Goal: Find specific page/section: Find specific page/section

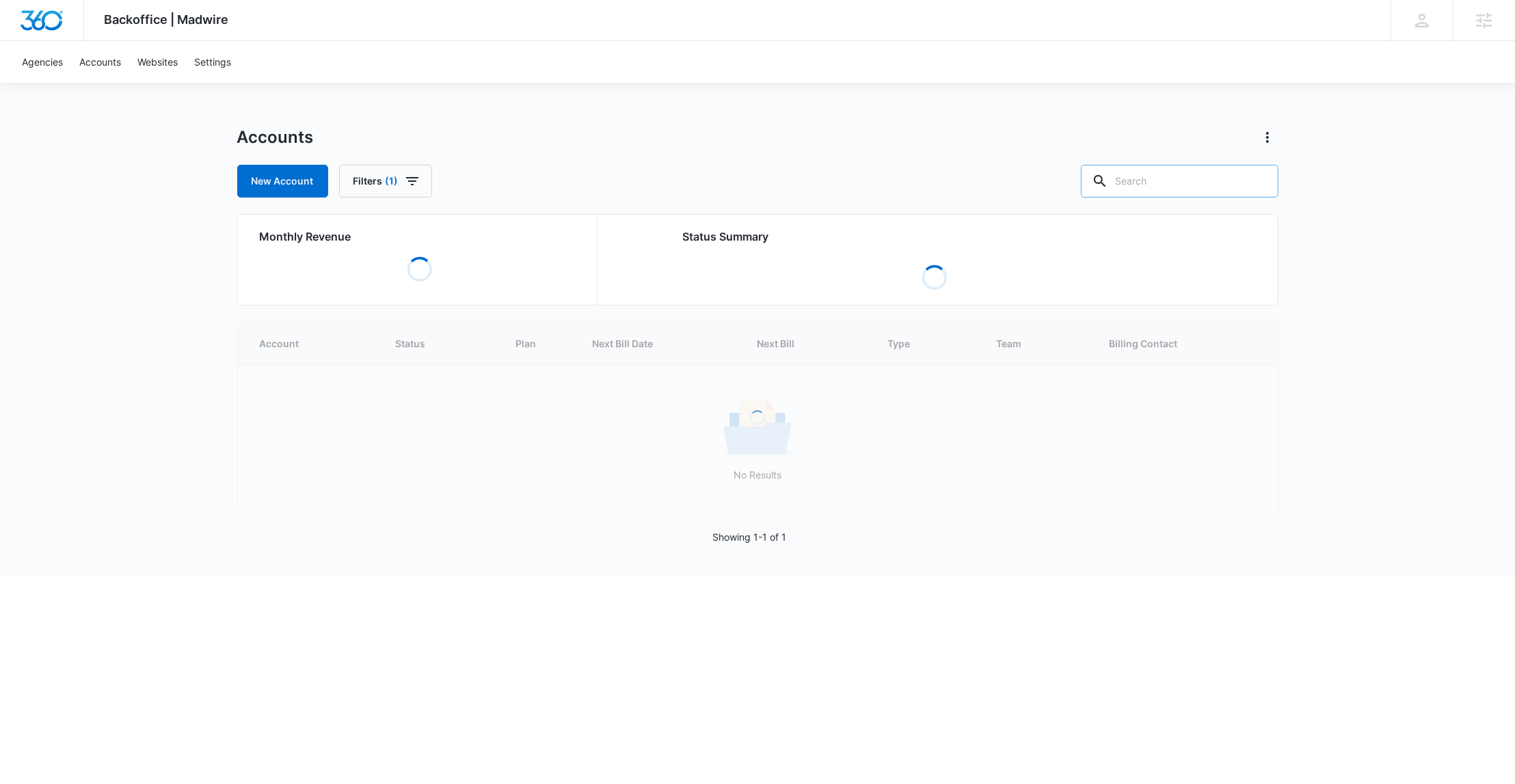
click at [1185, 183] on input "text" at bounding box center [1179, 181] width 197 height 33
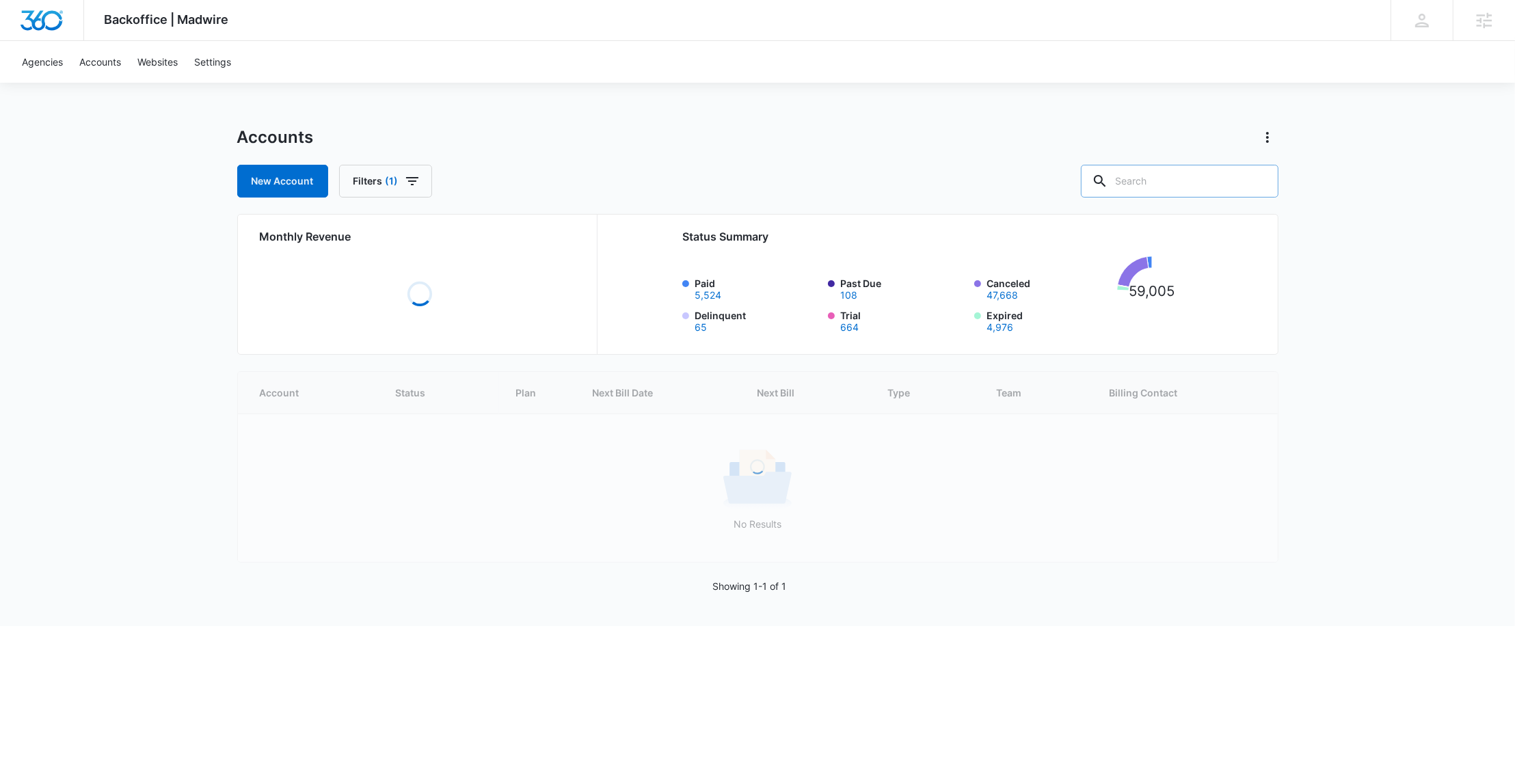
paste input "M318730"
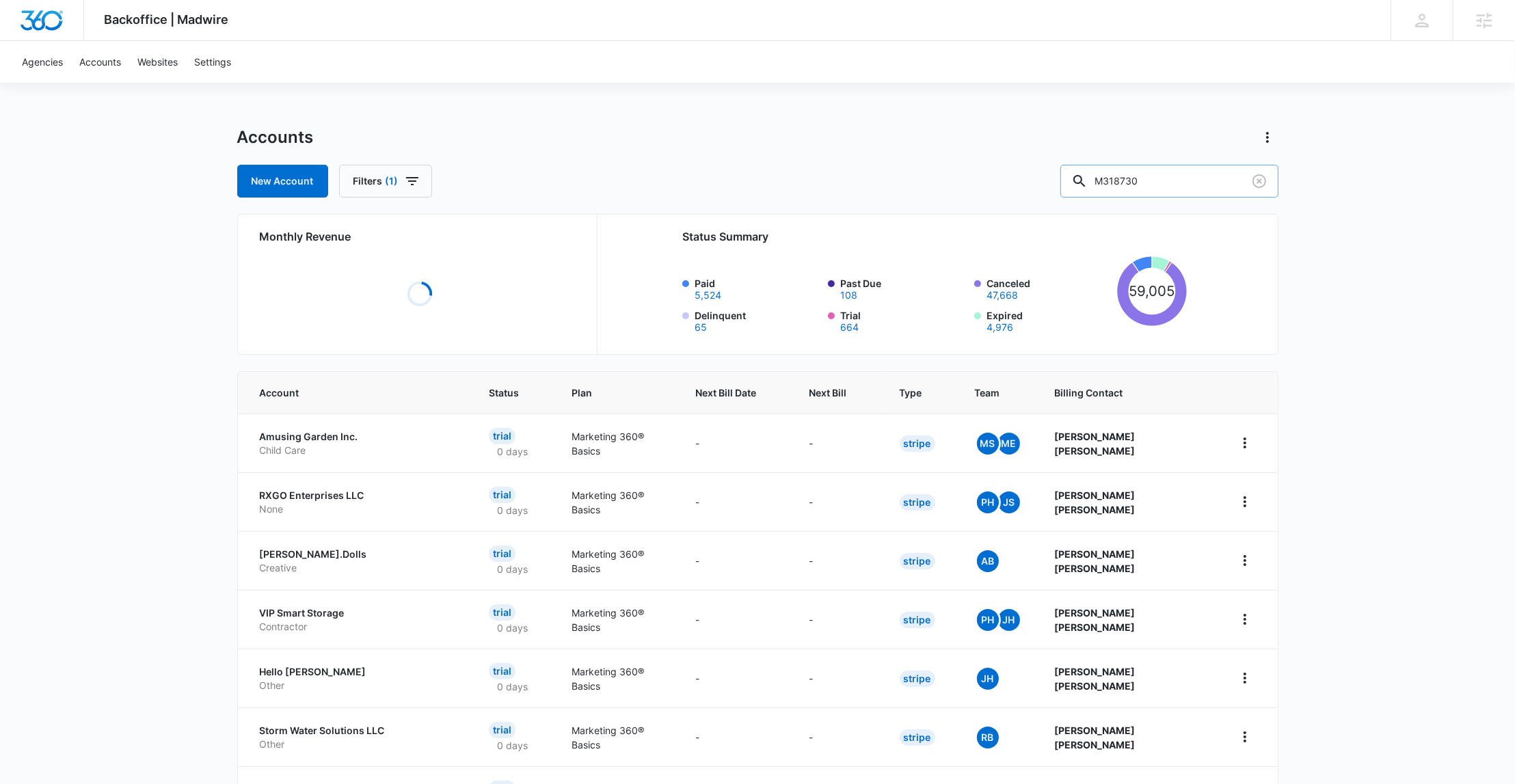
type input "M318730"
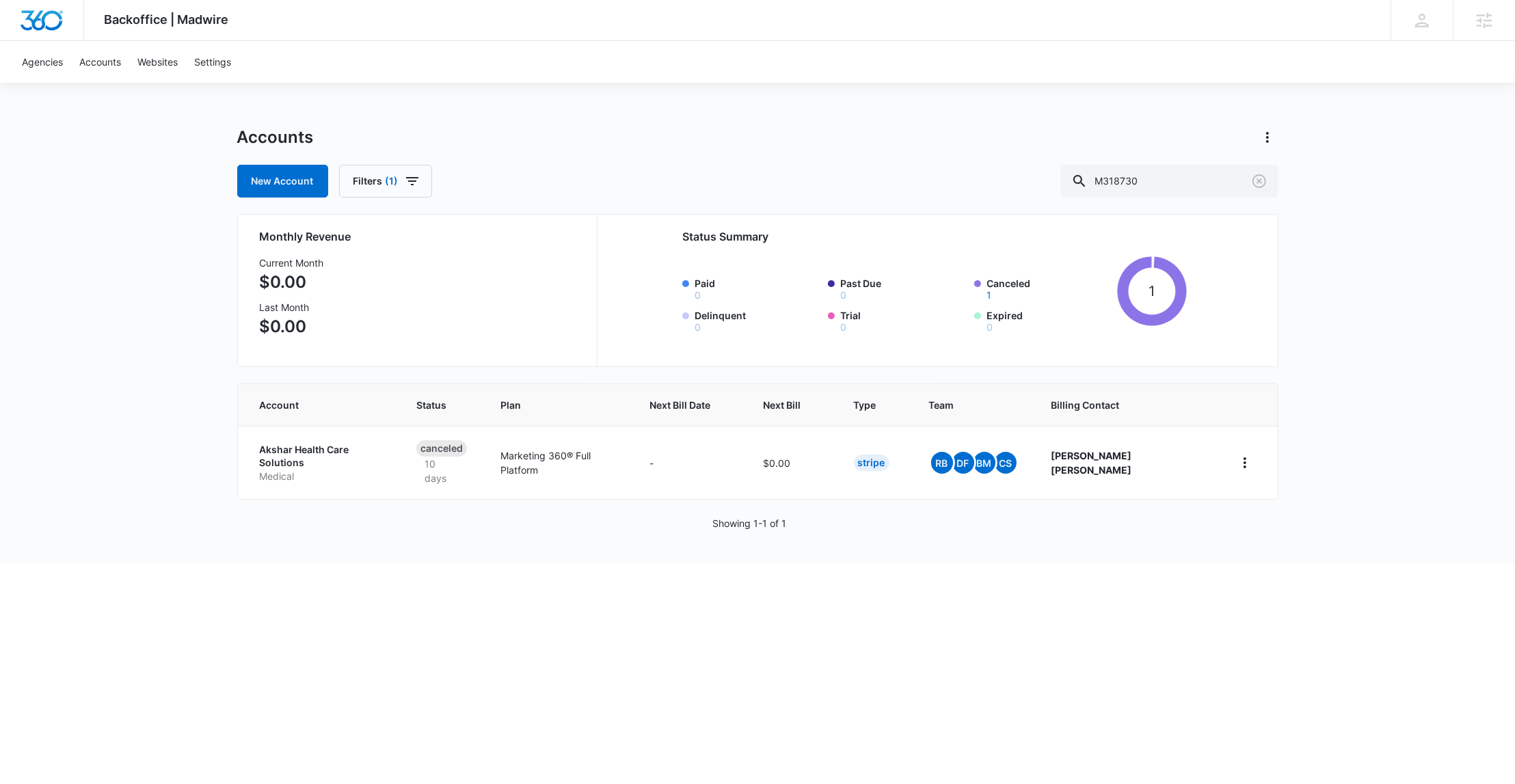
click at [311, 448] on p "Akshar Health Care Solutions" at bounding box center [322, 456] width 124 height 27
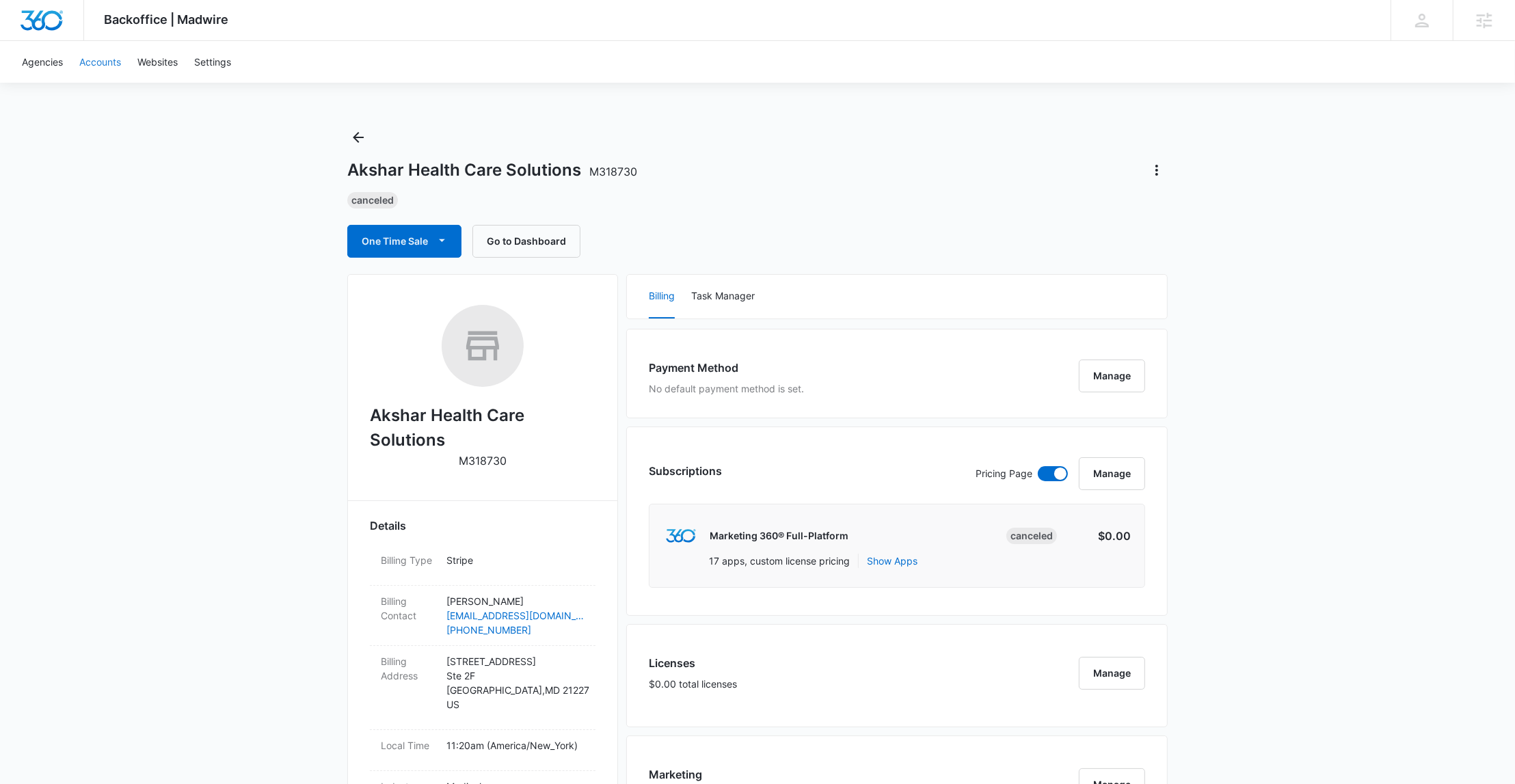
click at [107, 53] on link "Accounts" at bounding box center [100, 62] width 58 height 42
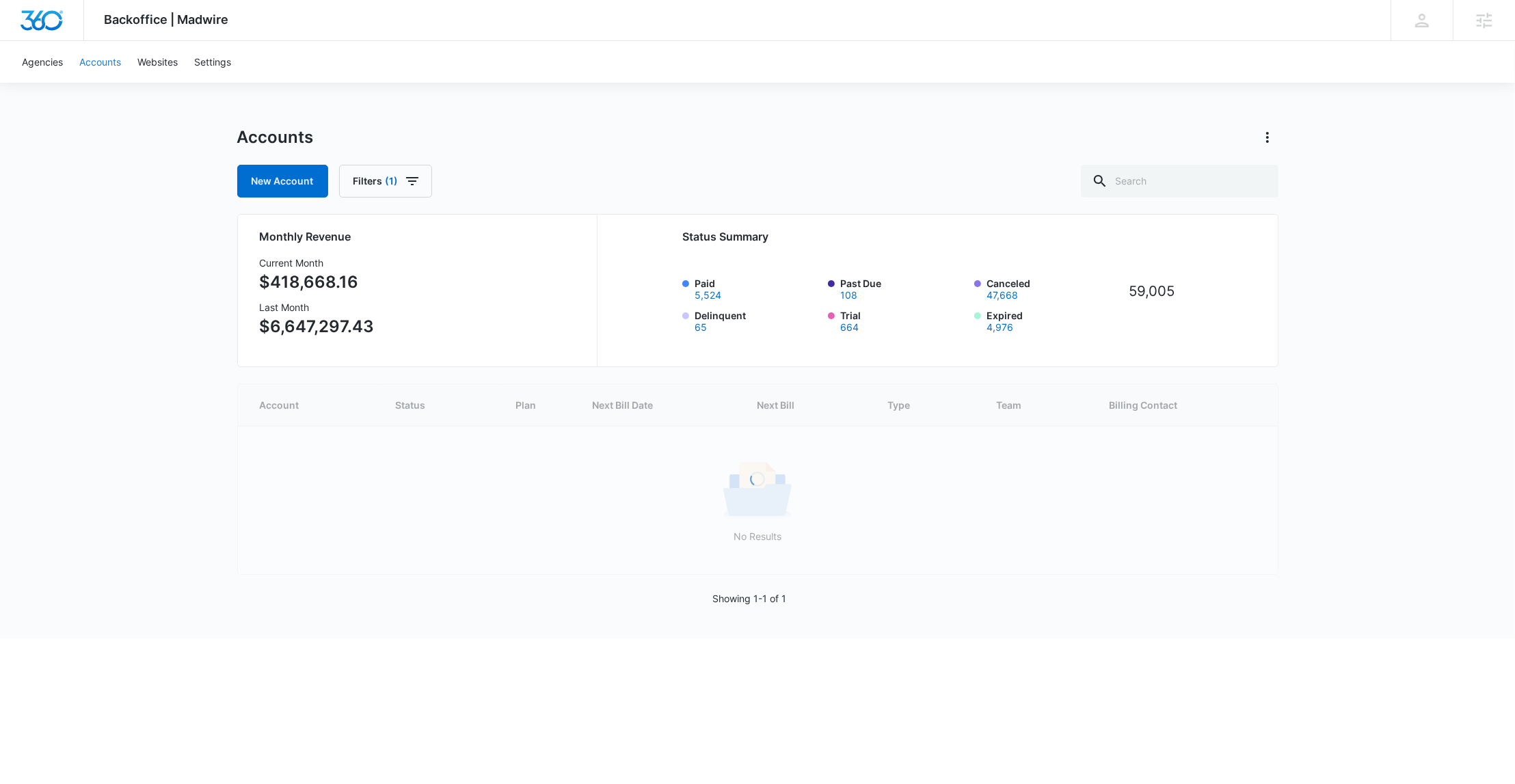
click at [102, 63] on link "Accounts" at bounding box center [100, 62] width 58 height 42
click at [104, 62] on link "Accounts" at bounding box center [100, 62] width 58 height 42
click at [1196, 180] on input "text" at bounding box center [1179, 181] width 197 height 33
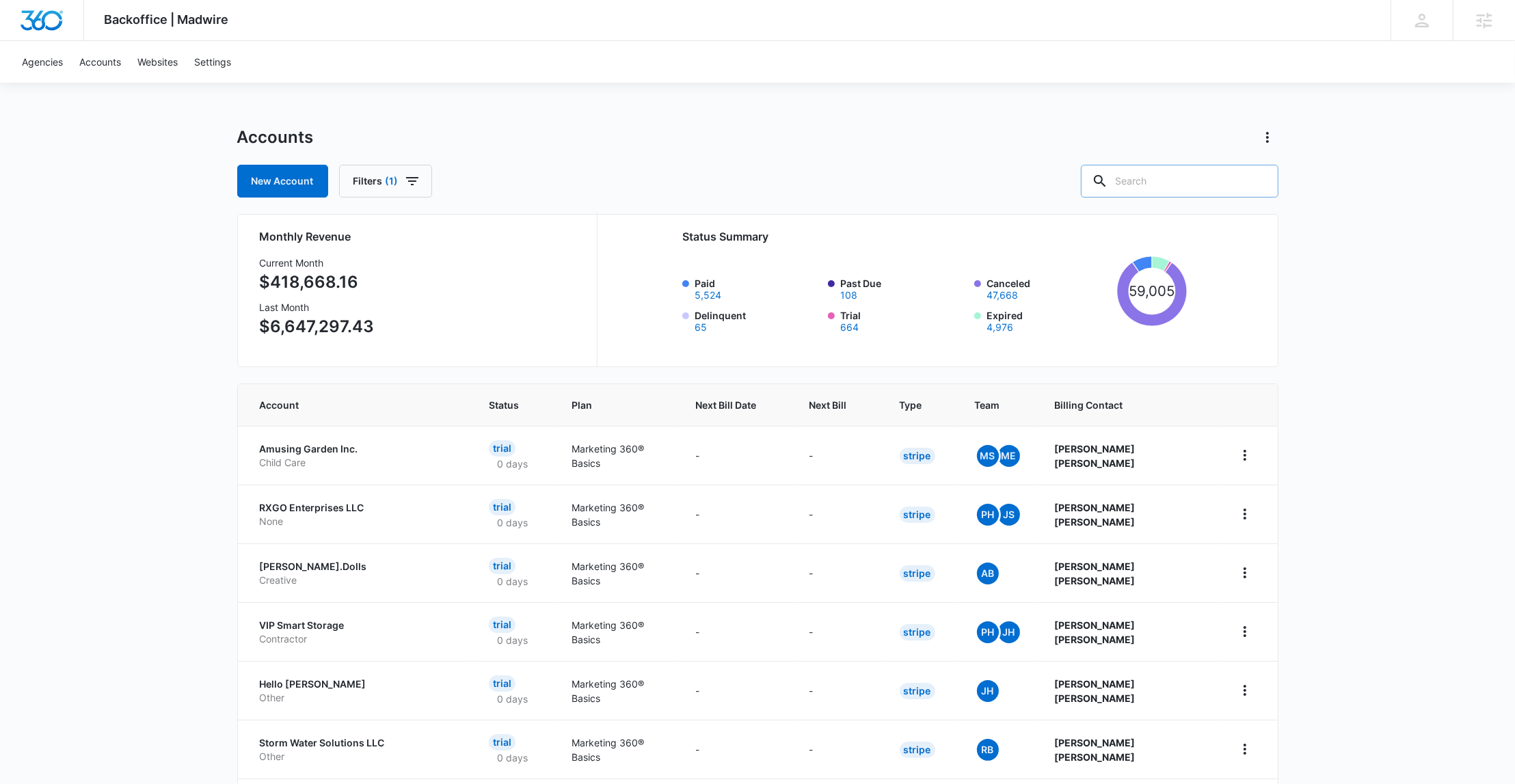
paste input "M37559"
type input "M37559"
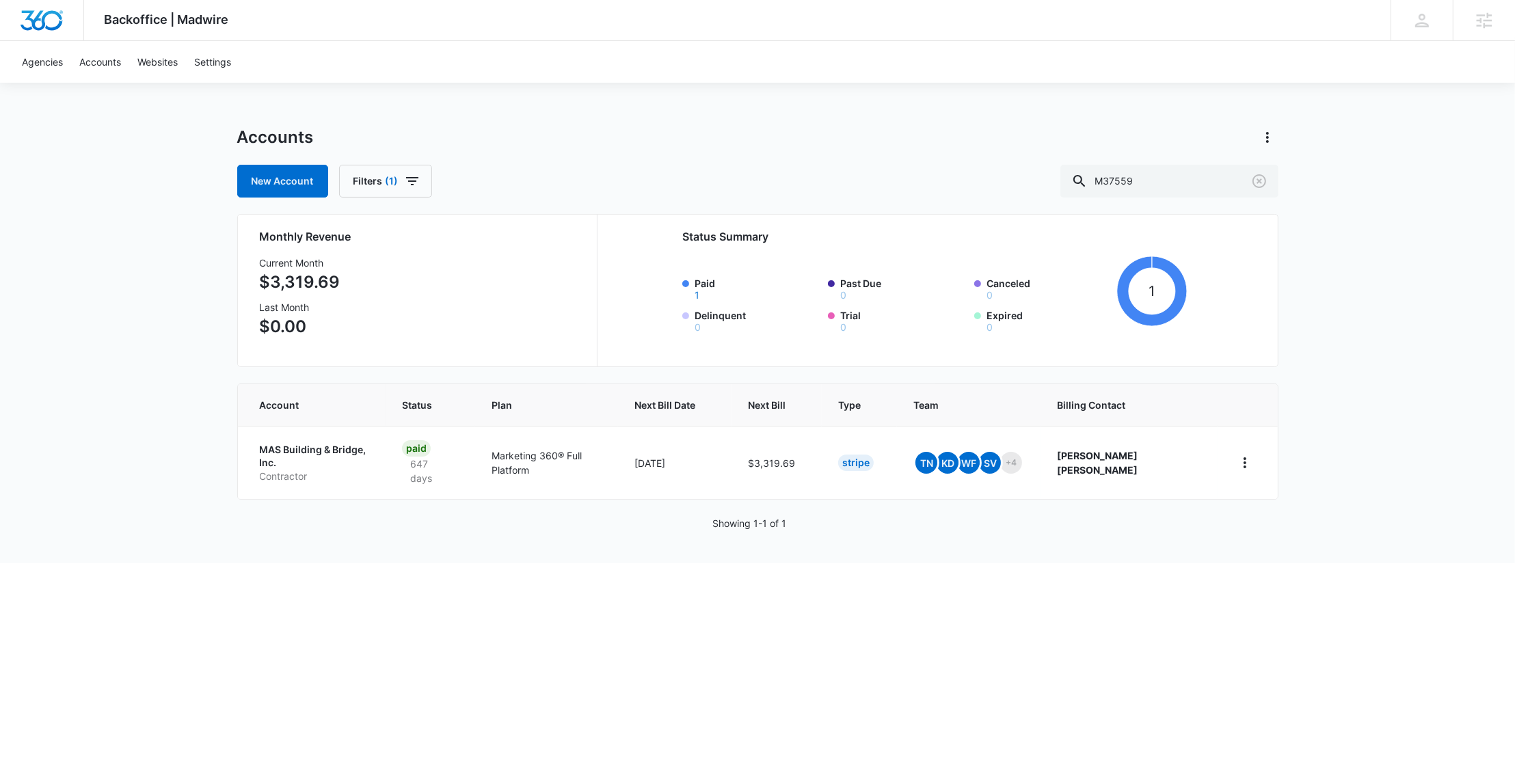
click at [286, 447] on p "MAS Building & Bridge, Inc." at bounding box center [315, 456] width 110 height 27
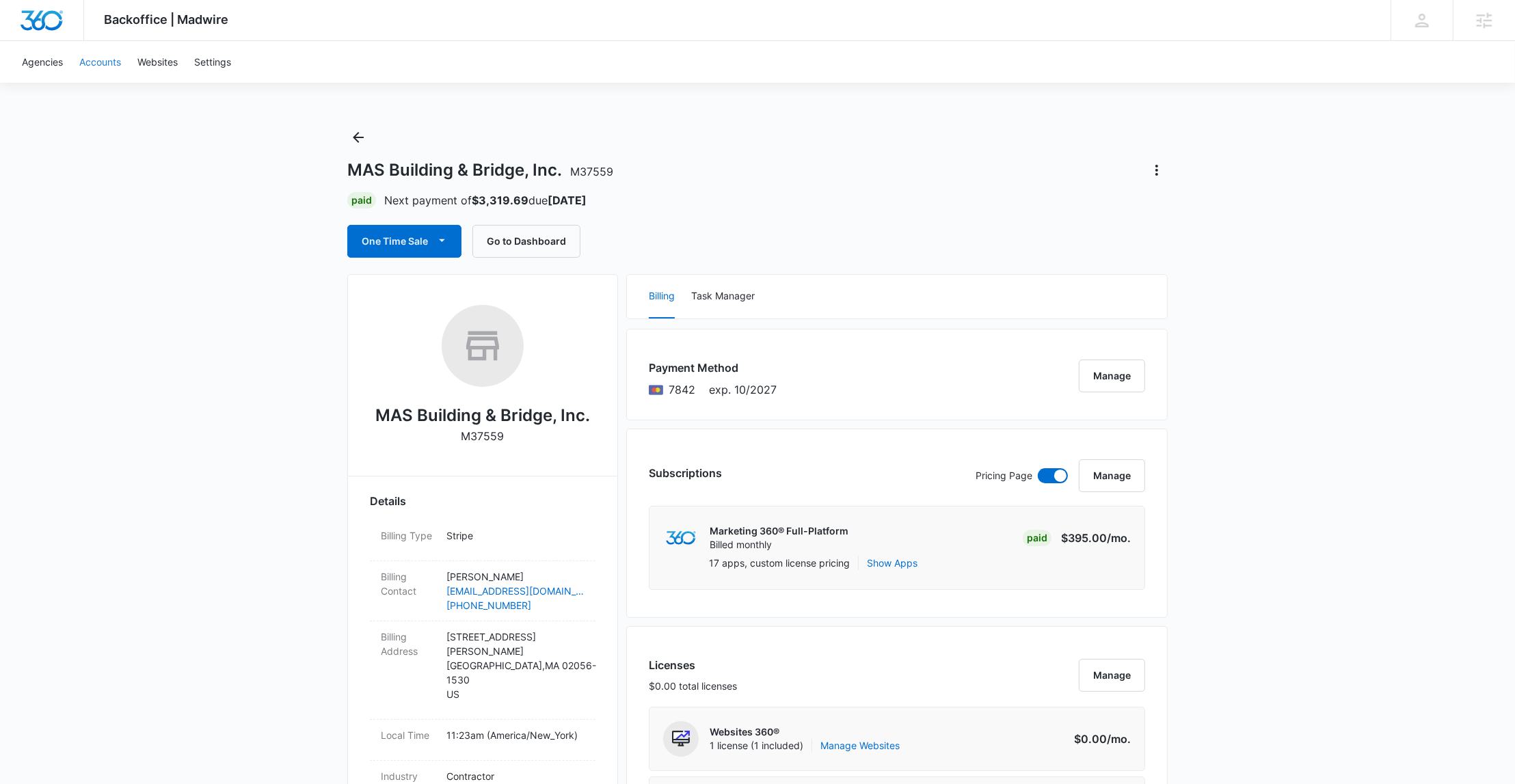
click at [107, 57] on link "Accounts" at bounding box center [100, 62] width 58 height 42
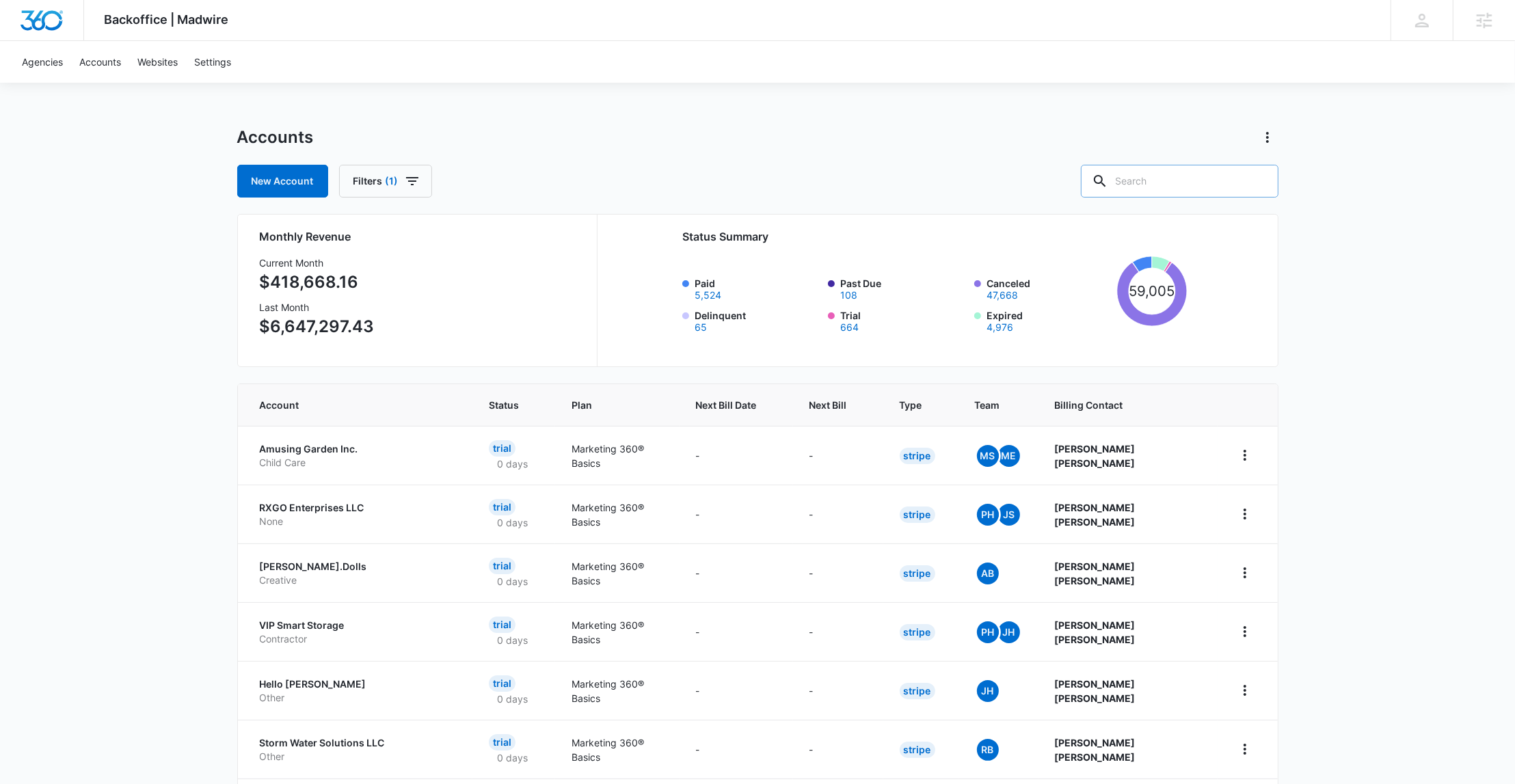
click at [1208, 183] on input "text" at bounding box center [1179, 181] width 197 height 33
paste input "M318730"
type input "M318730"
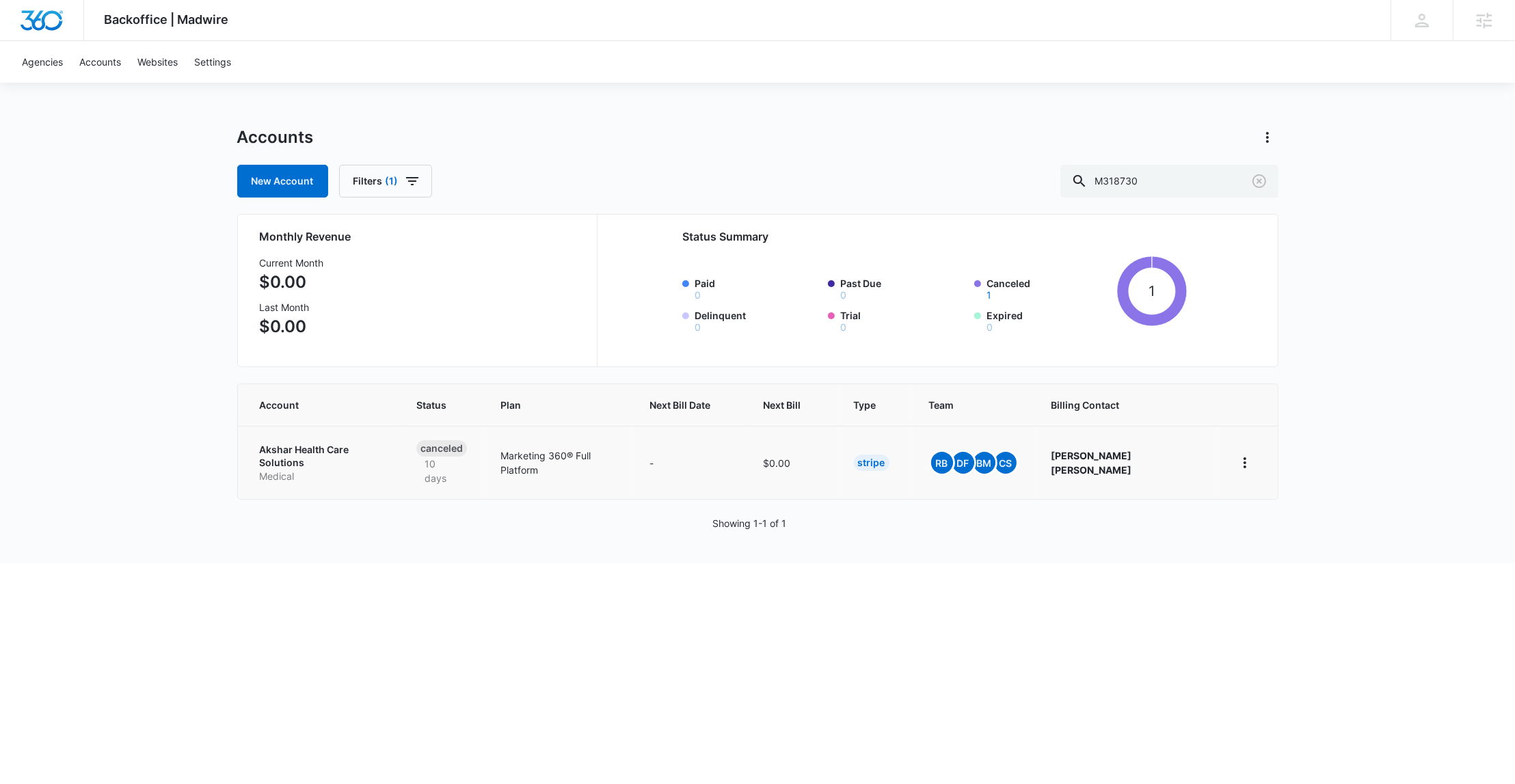
click at [350, 446] on p "Akshar Health Care Solutions" at bounding box center [322, 456] width 124 height 27
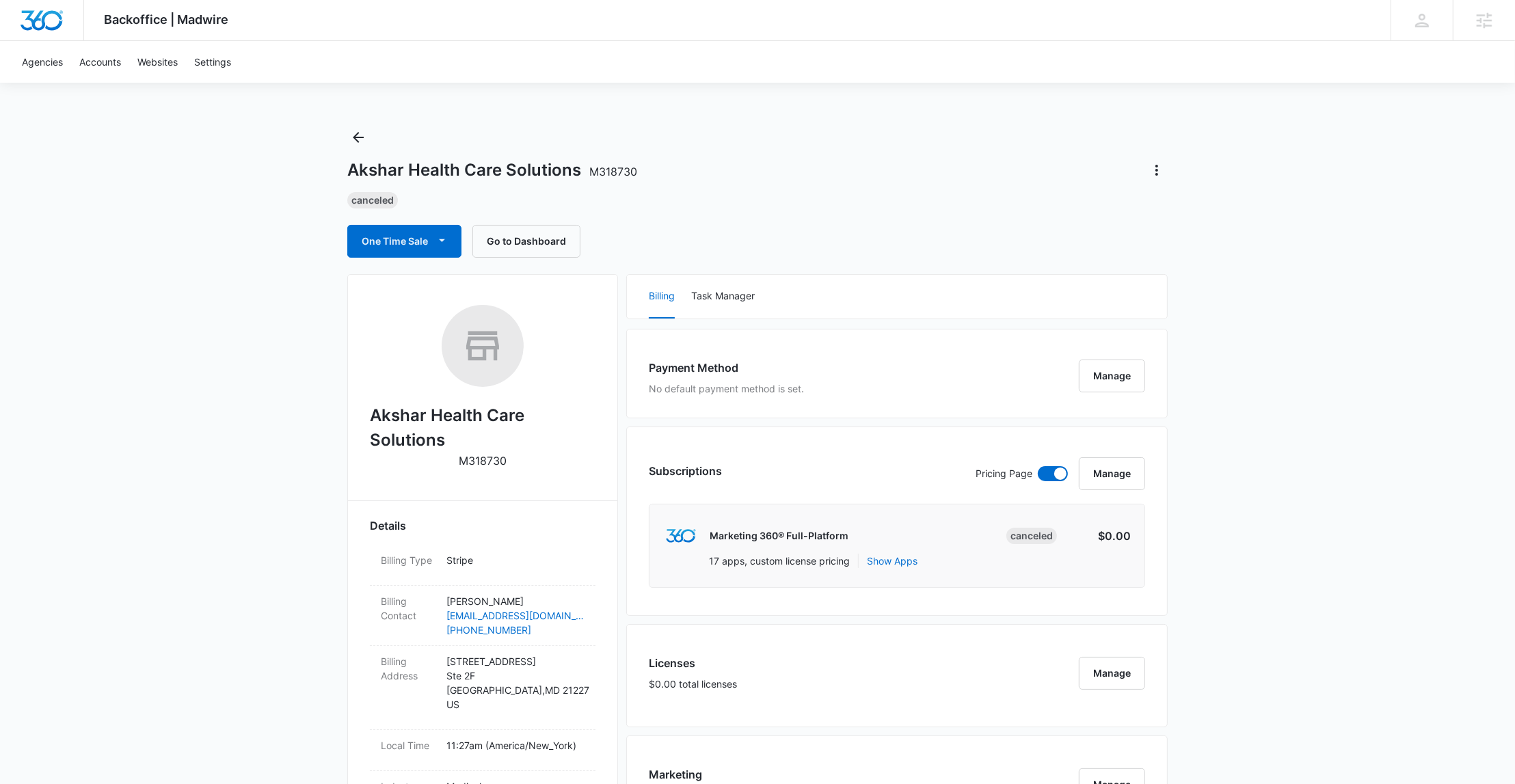
click at [488, 460] on p "M318730" at bounding box center [482, 461] width 48 height 16
copy p "M318730"
drag, startPoint x: 350, startPoint y: 168, endPoint x: 582, endPoint y: 172, distance: 232.0
click at [582, 171] on h1 "Akshar Health Care Solutions M318730" at bounding box center [492, 170] width 290 height 21
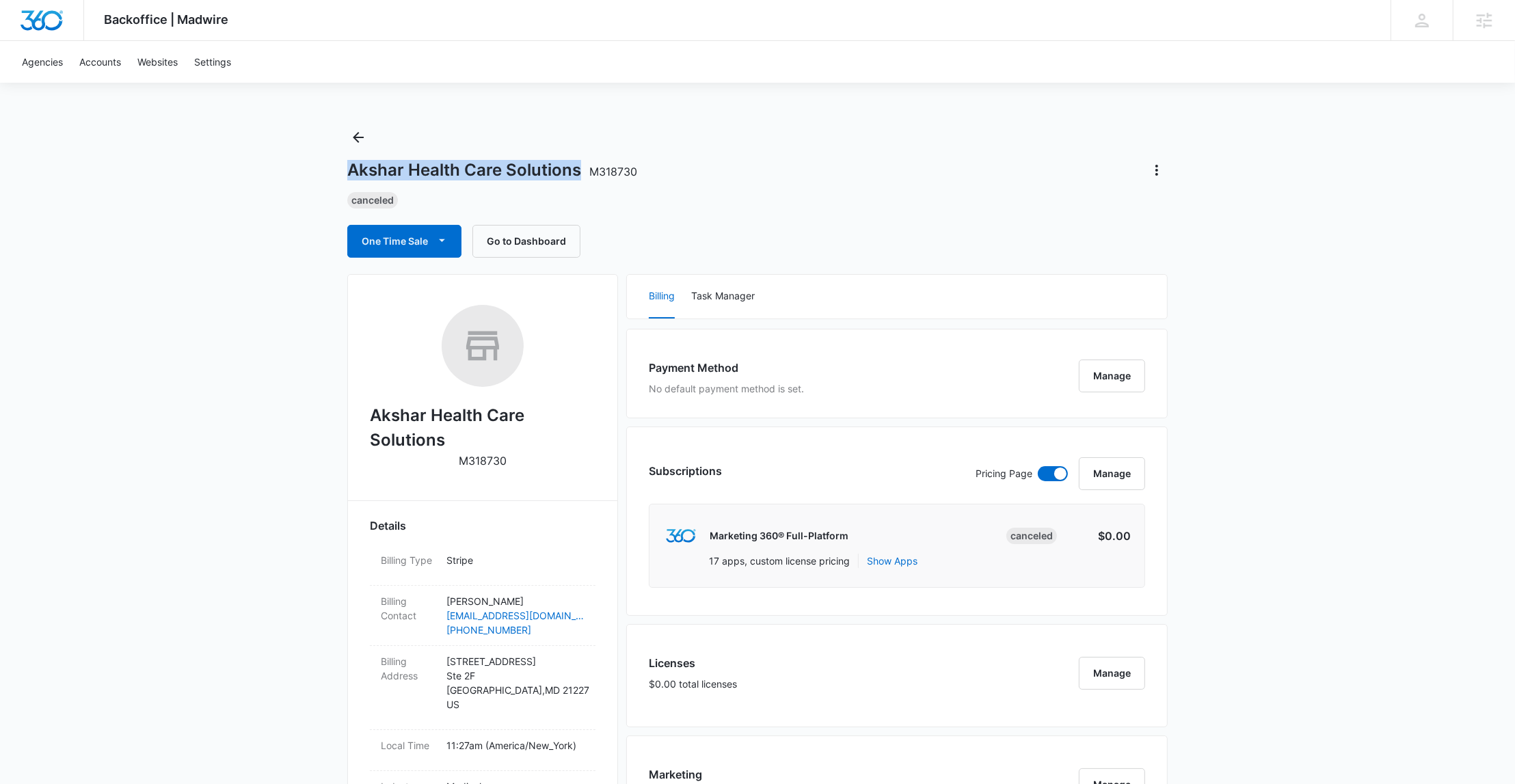
copy h1 "Akshar Health Care Solutions"
click at [619, 164] on h1 "Akshar Health Care Solutions M318730" at bounding box center [492, 170] width 290 height 21
click at [619, 165] on h1 "Akshar Health Care Solutions M318730" at bounding box center [492, 170] width 290 height 21
click at [661, 184] on div "Akshar Health Care Solutions M318730 Canceled One Time Sale Go to Dashboard" at bounding box center [758, 192] width 820 height 131
click at [604, 172] on span "M318730" at bounding box center [613, 172] width 48 height 14
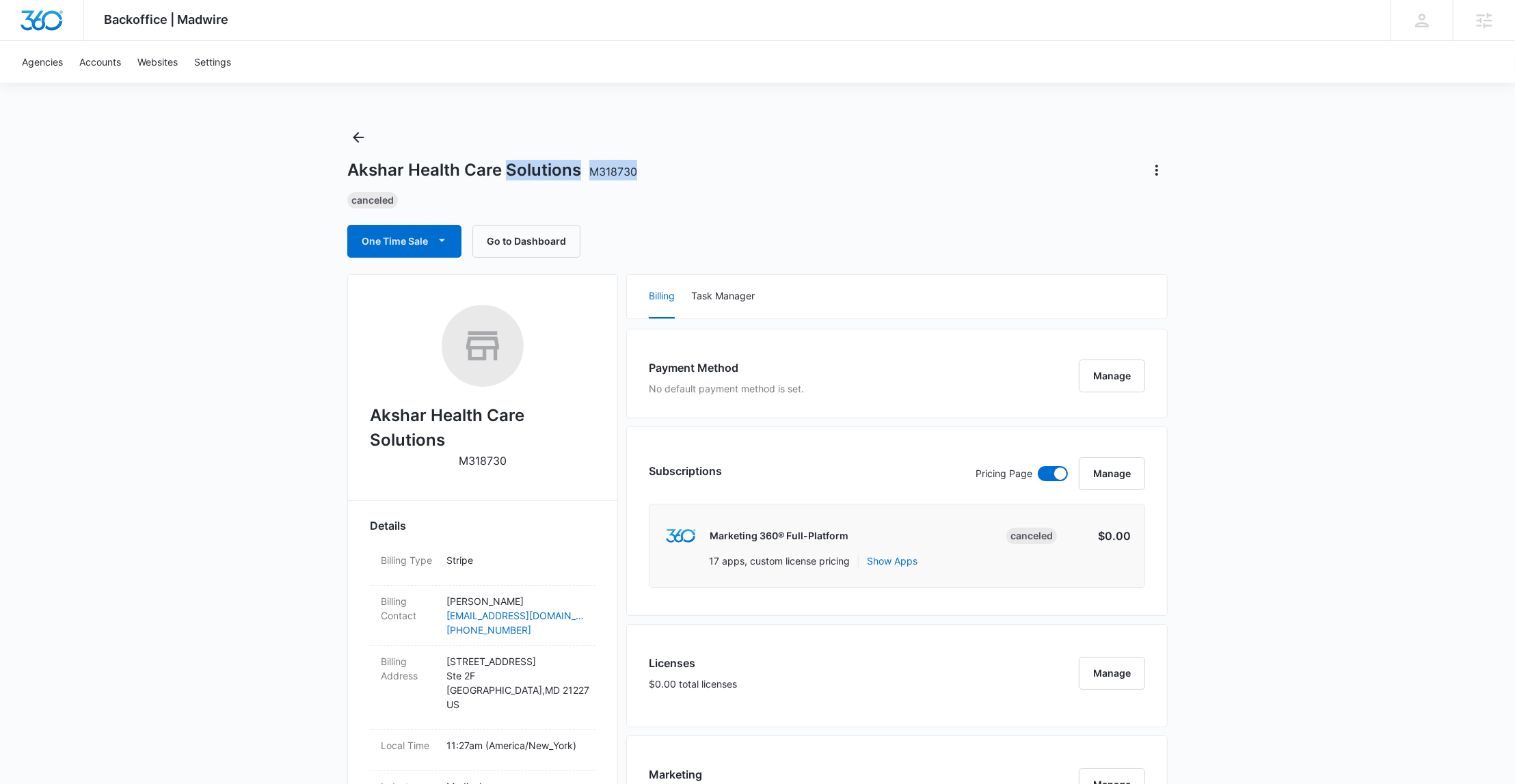
click at [604, 173] on span "M318730" at bounding box center [613, 172] width 48 height 14
click at [598, 204] on div "Canceled" at bounding box center [758, 200] width 820 height 16
click at [481, 456] on p "M318730" at bounding box center [482, 461] width 48 height 16
copy p "M318730"
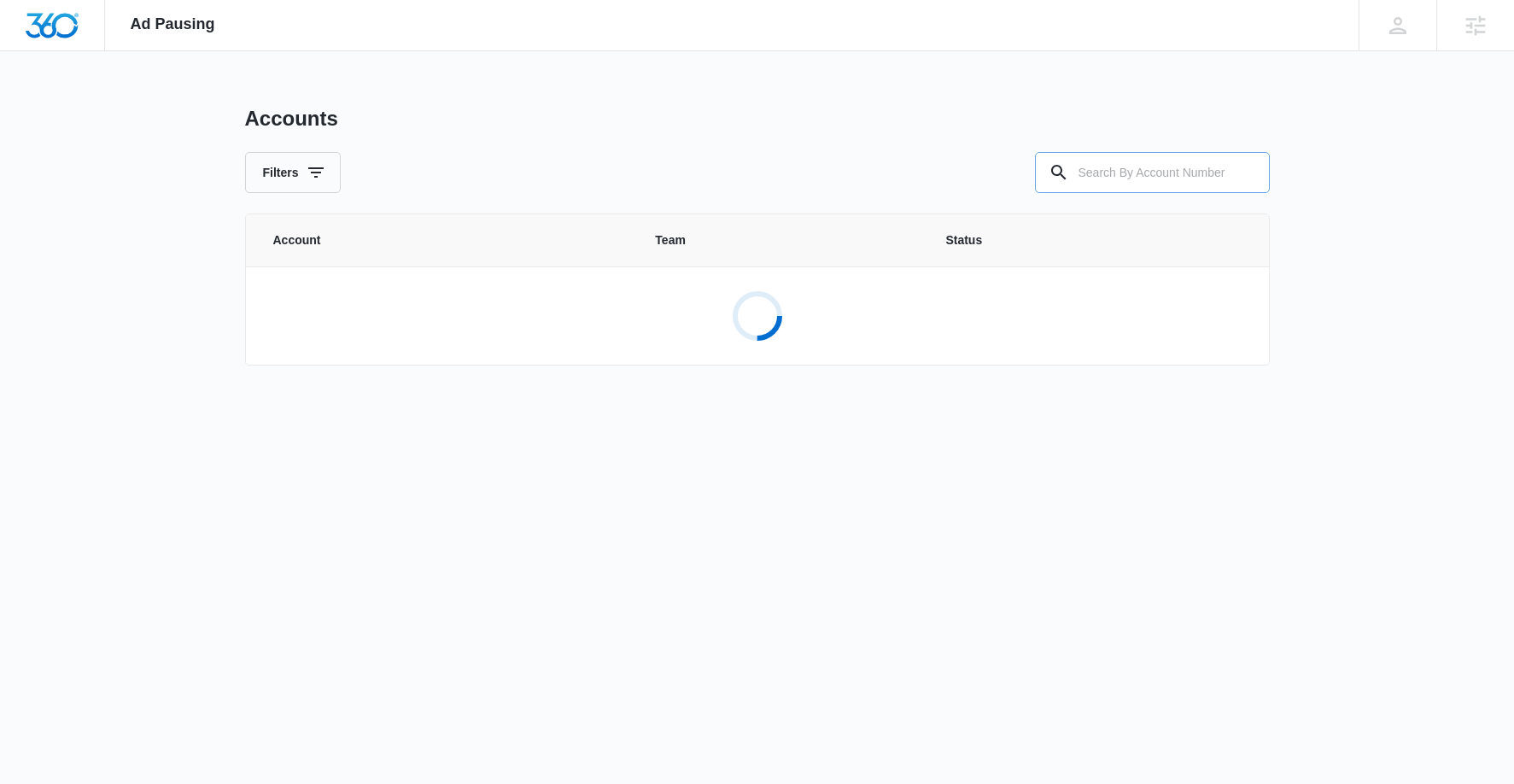
click at [1098, 174] on input "text" at bounding box center [1152, 172] width 234 height 41
paste input "M318730"
type input "M318730"
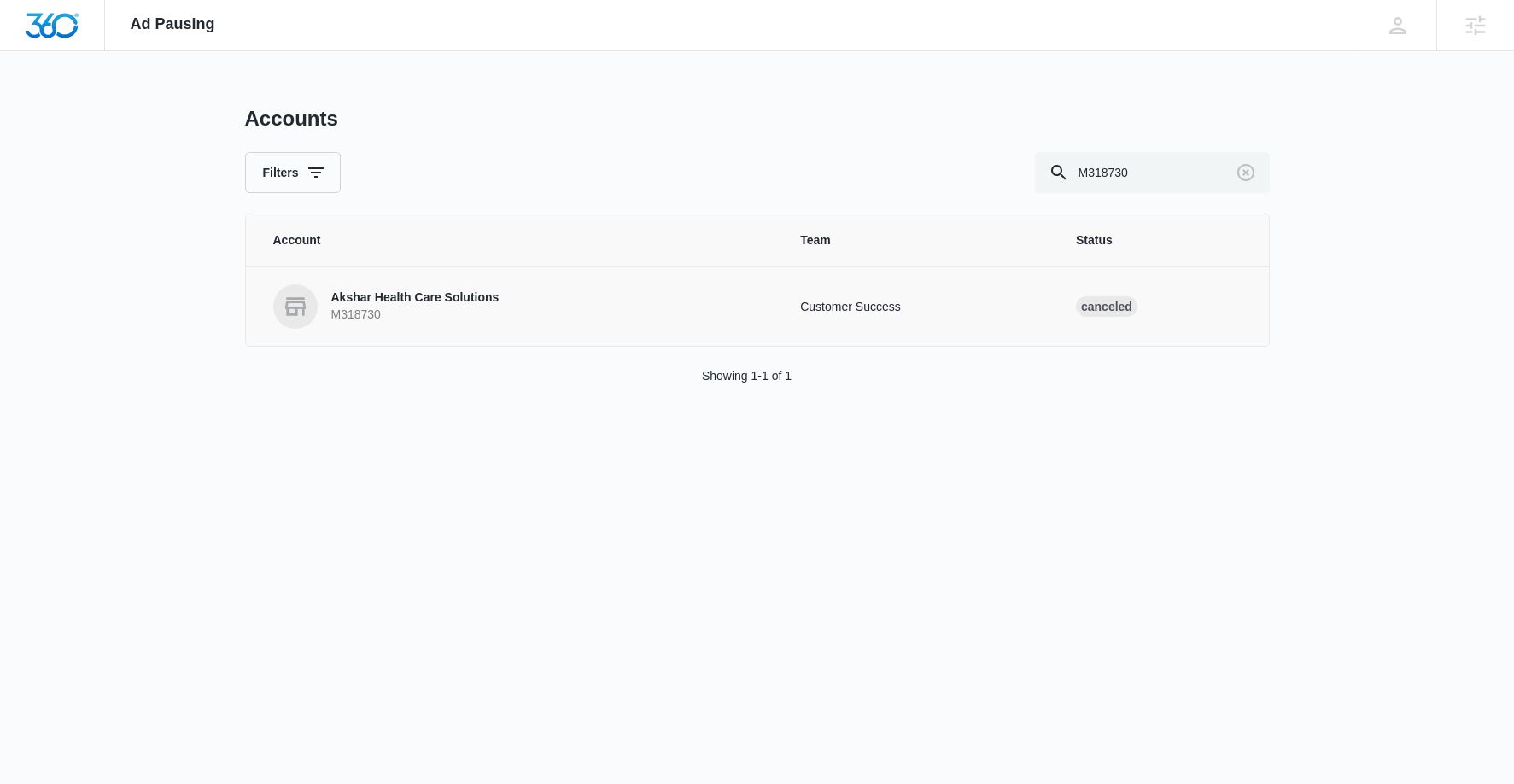
click at [446, 300] on p "Akshar Health Care Solutions" at bounding box center [415, 298] width 168 height 17
